Goal: Navigation & Orientation: Find specific page/section

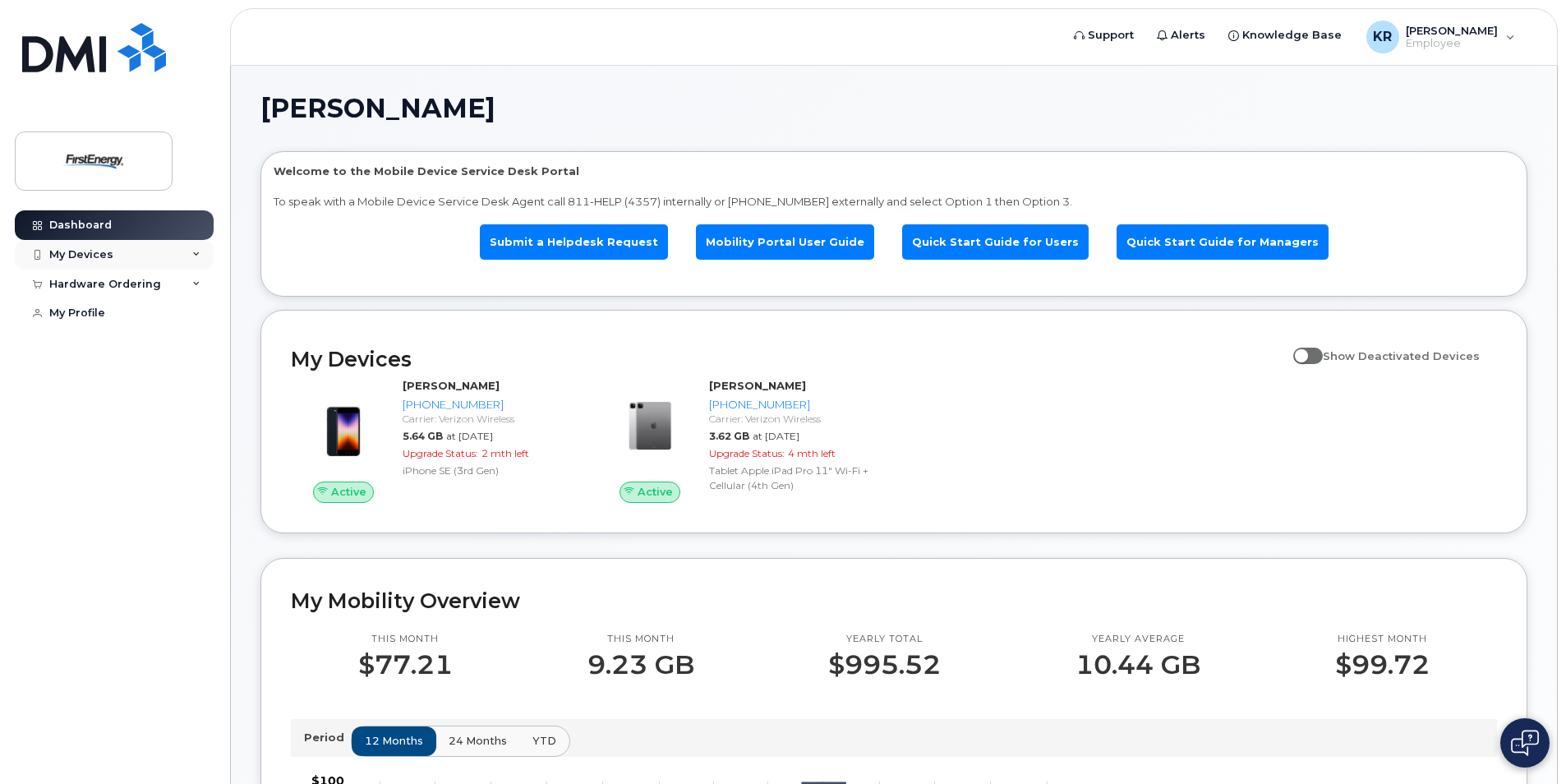
click at [91, 257] on div "My Devices" at bounding box center [81, 255] width 64 height 13
click at [88, 289] on div "Hardware Ordering" at bounding box center [105, 284] width 112 height 13
click at [86, 318] on div "My Orders" at bounding box center [85, 314] width 59 height 15
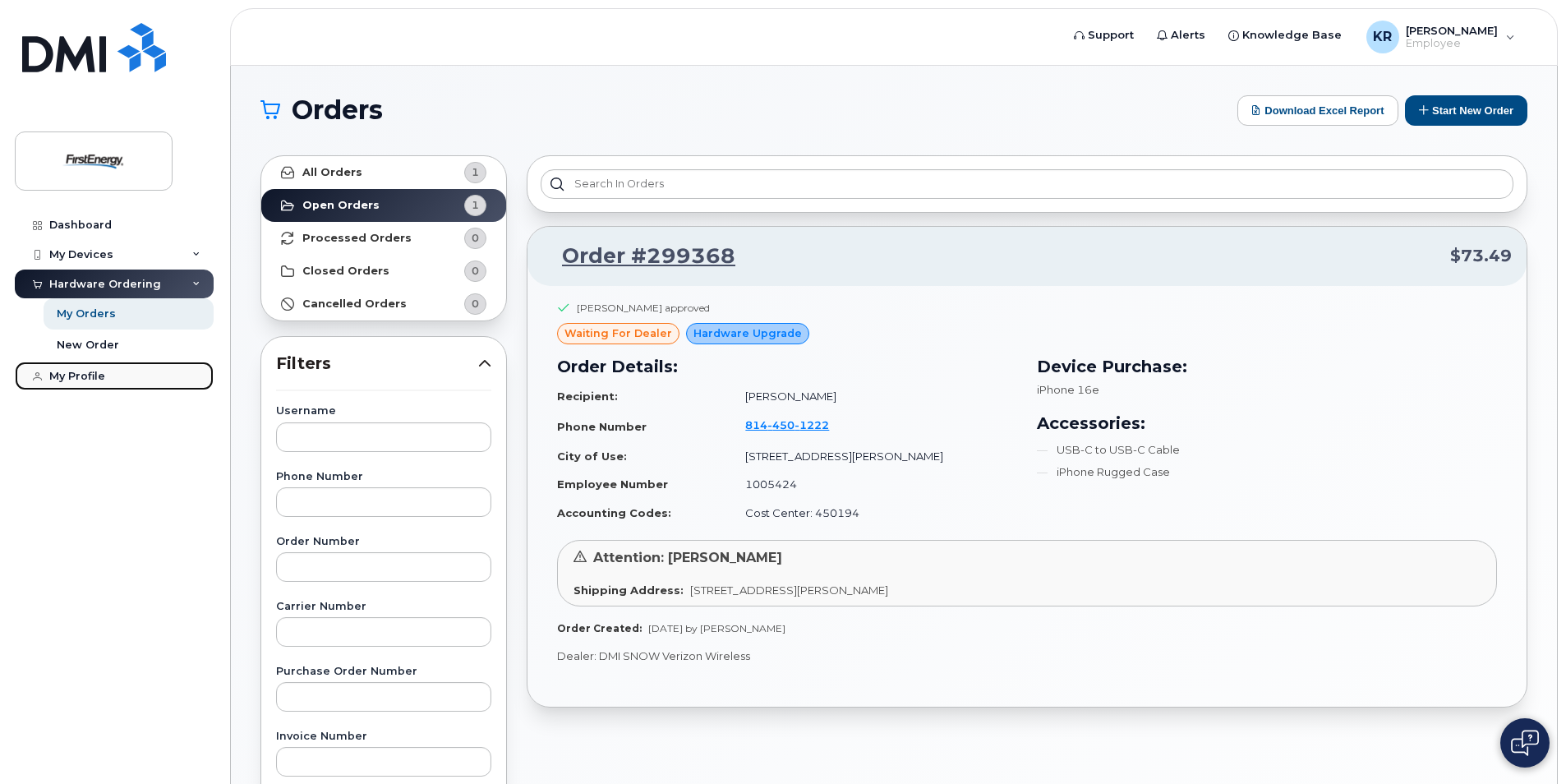
click at [92, 382] on link "My Profile" at bounding box center [114, 377] width 199 height 30
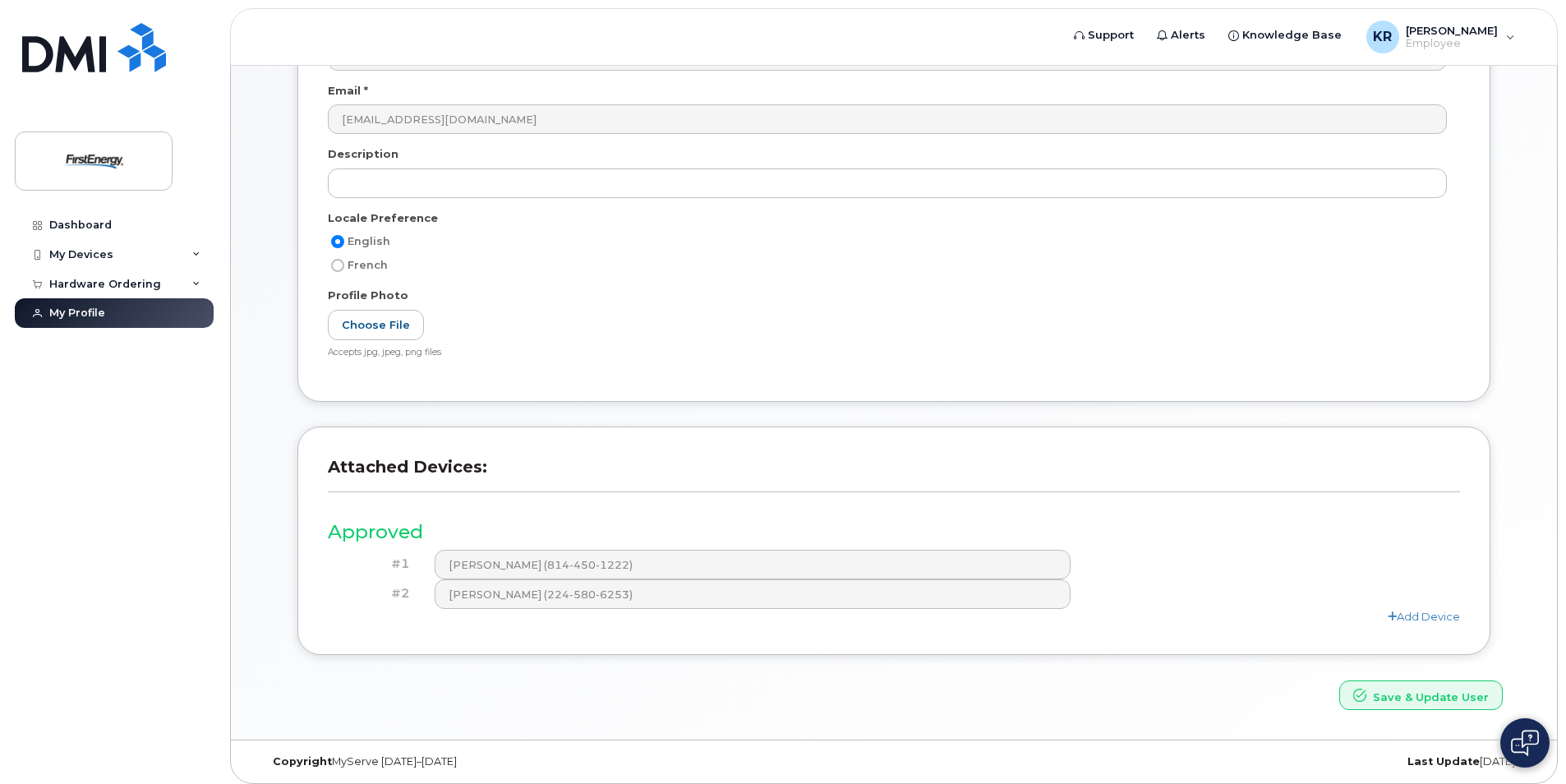
scroll to position [305, 0]
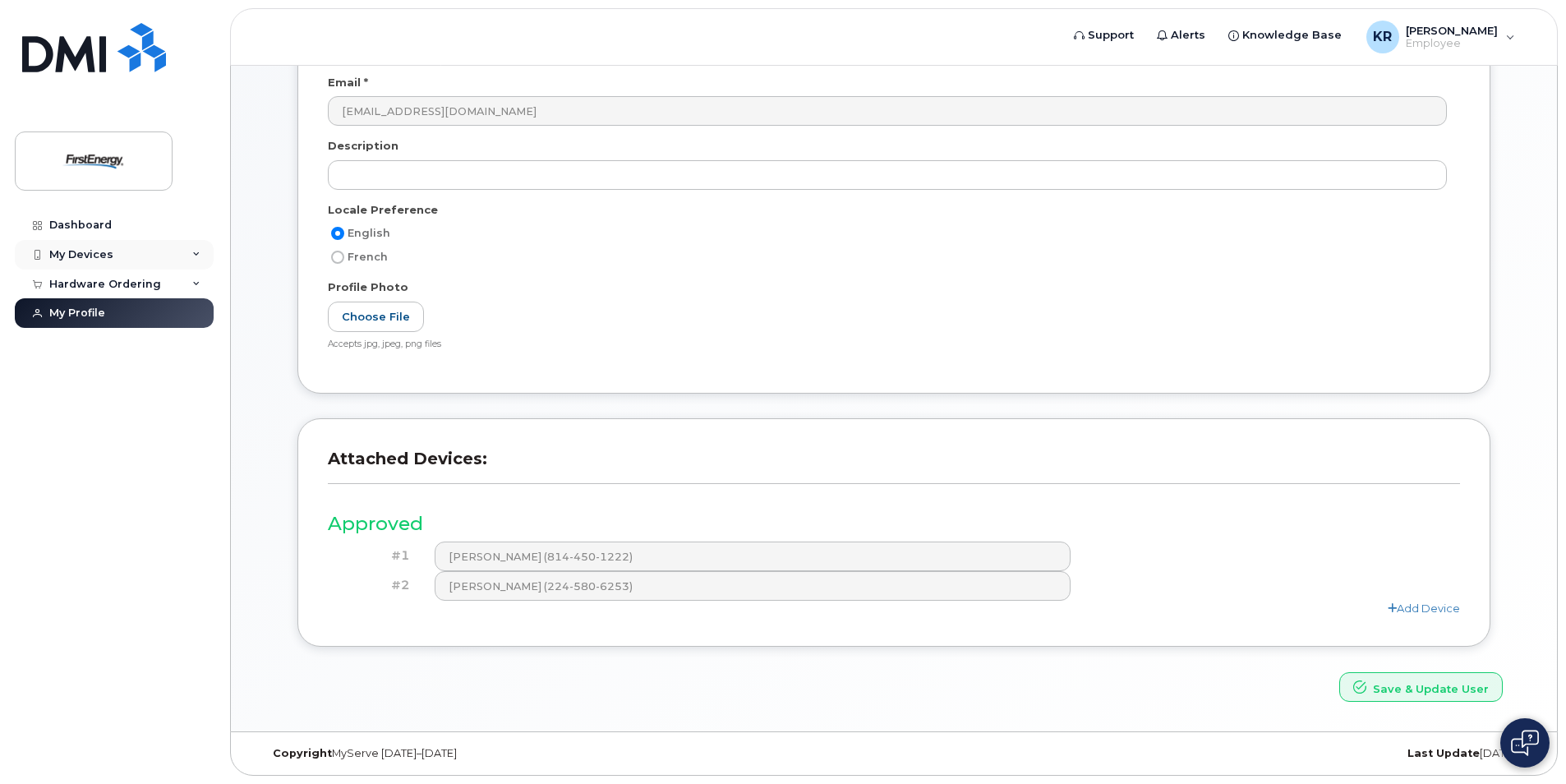
click at [85, 243] on div "My Devices" at bounding box center [114, 255] width 199 height 30
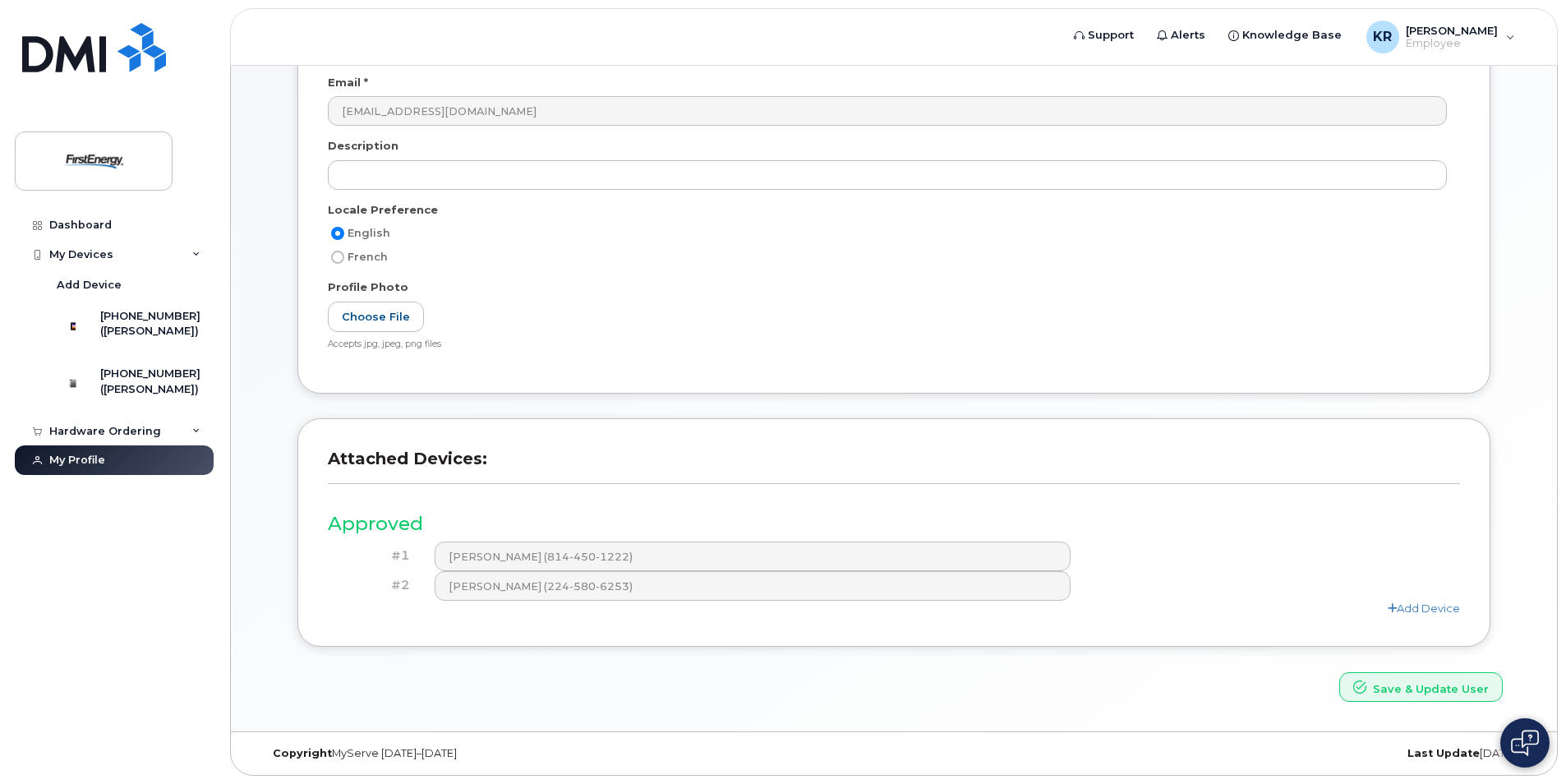
scroll to position [0, 0]
